Goal: Transaction & Acquisition: Purchase product/service

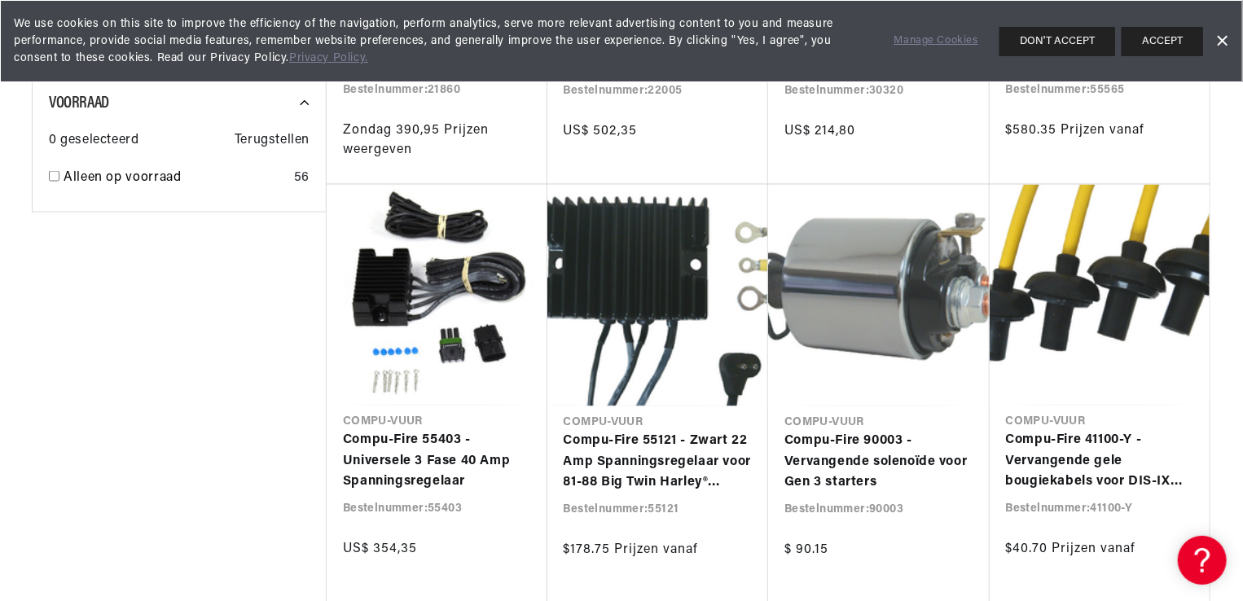
scroll to position [0, 2066]
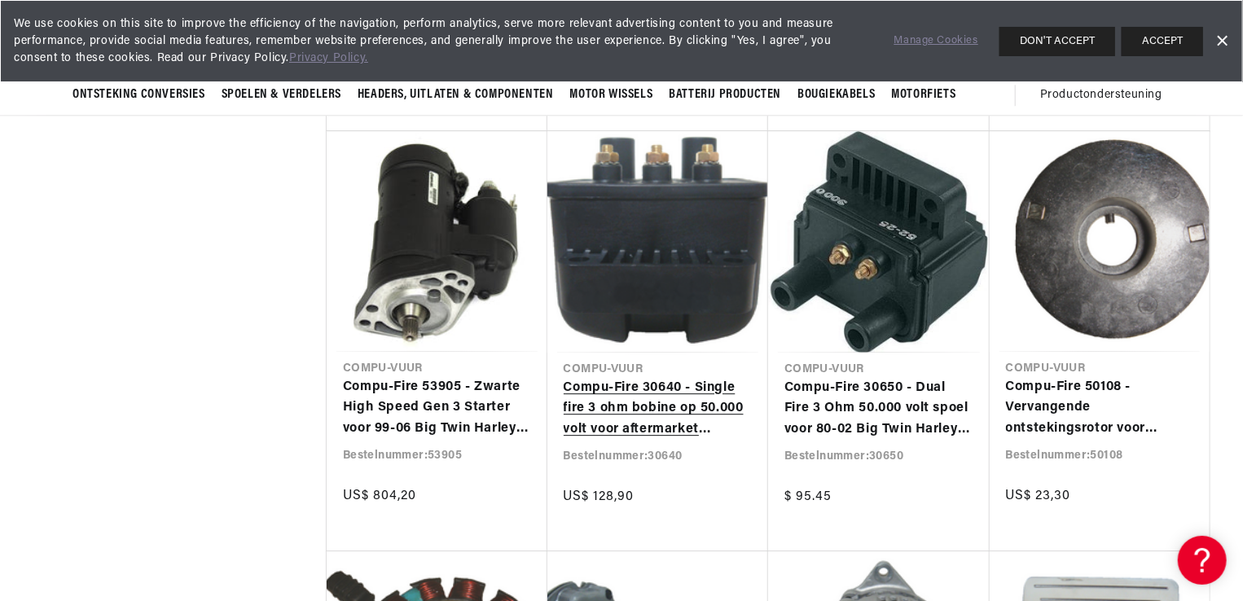
scroll to position [0, 2066]
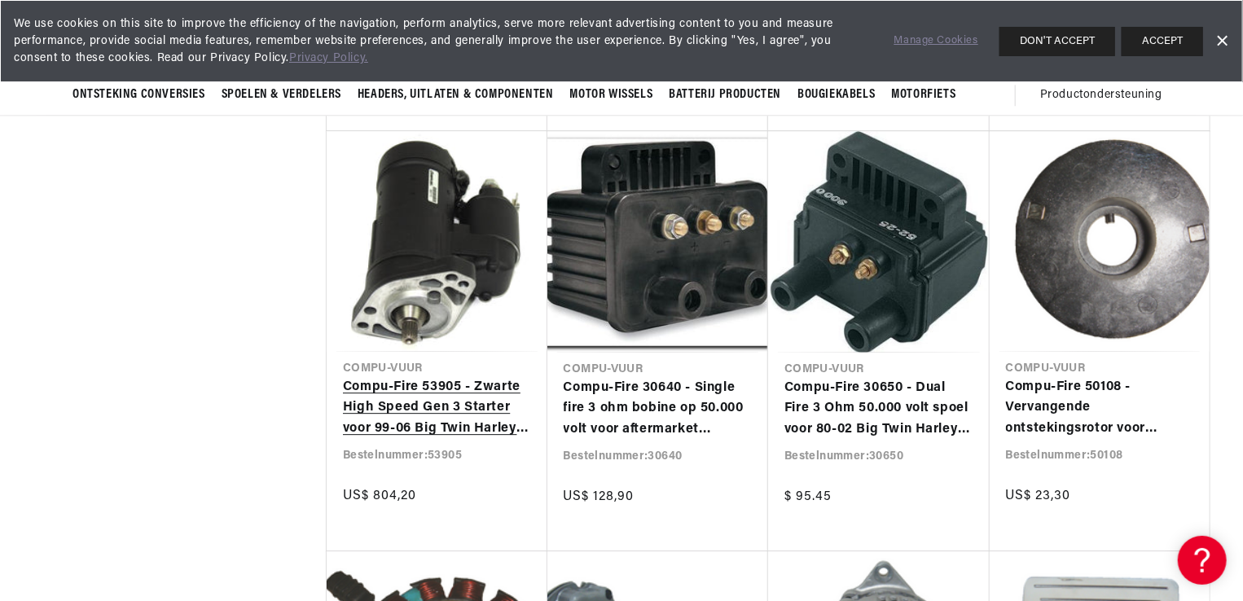
click at [424, 377] on link "Compu-Fire 53905 - Zwarte High Speed Gen 3 Starter voor 99-06 Big Twin Harley® …" at bounding box center [437, 408] width 188 height 63
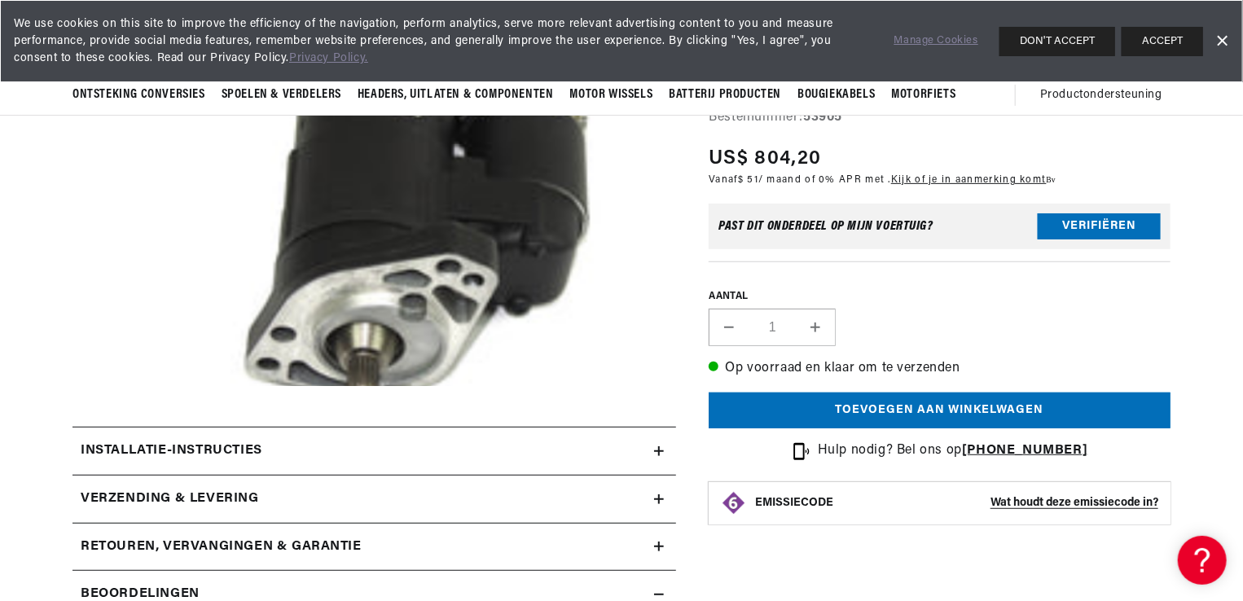
scroll to position [0, 2066]
